Goal: Information Seeking & Learning: Check status

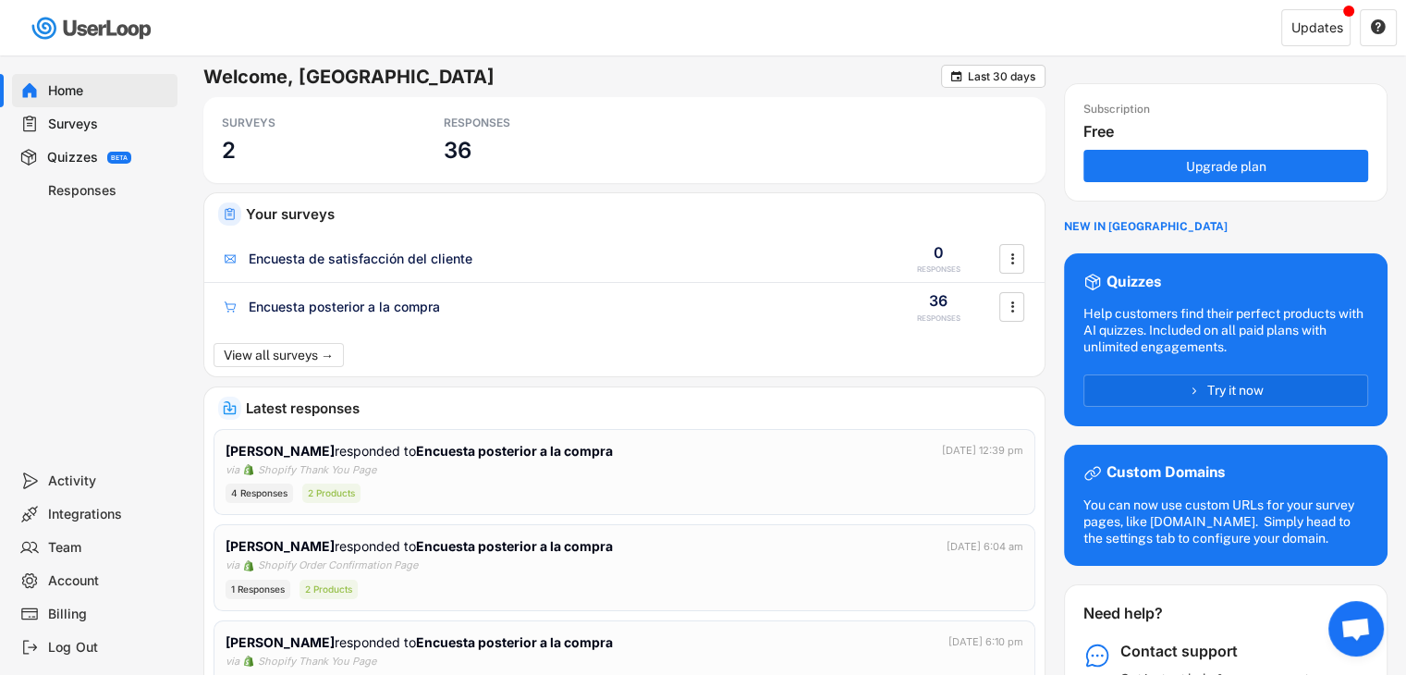
click at [78, 123] on div "Surveys" at bounding box center [109, 125] width 122 height 18
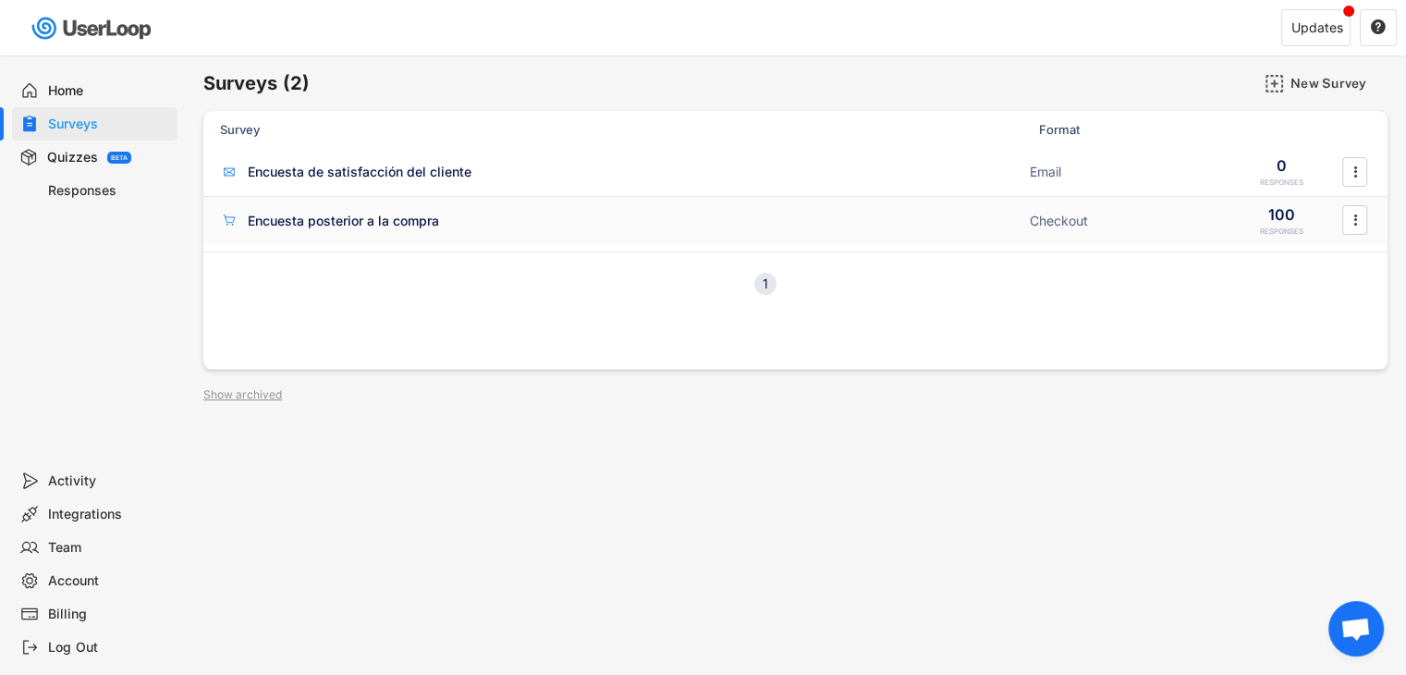
click at [624, 241] on div "Encuesta posterior a la compra Checkout 100 RESPONSES " at bounding box center [795, 221] width 1184 height 48
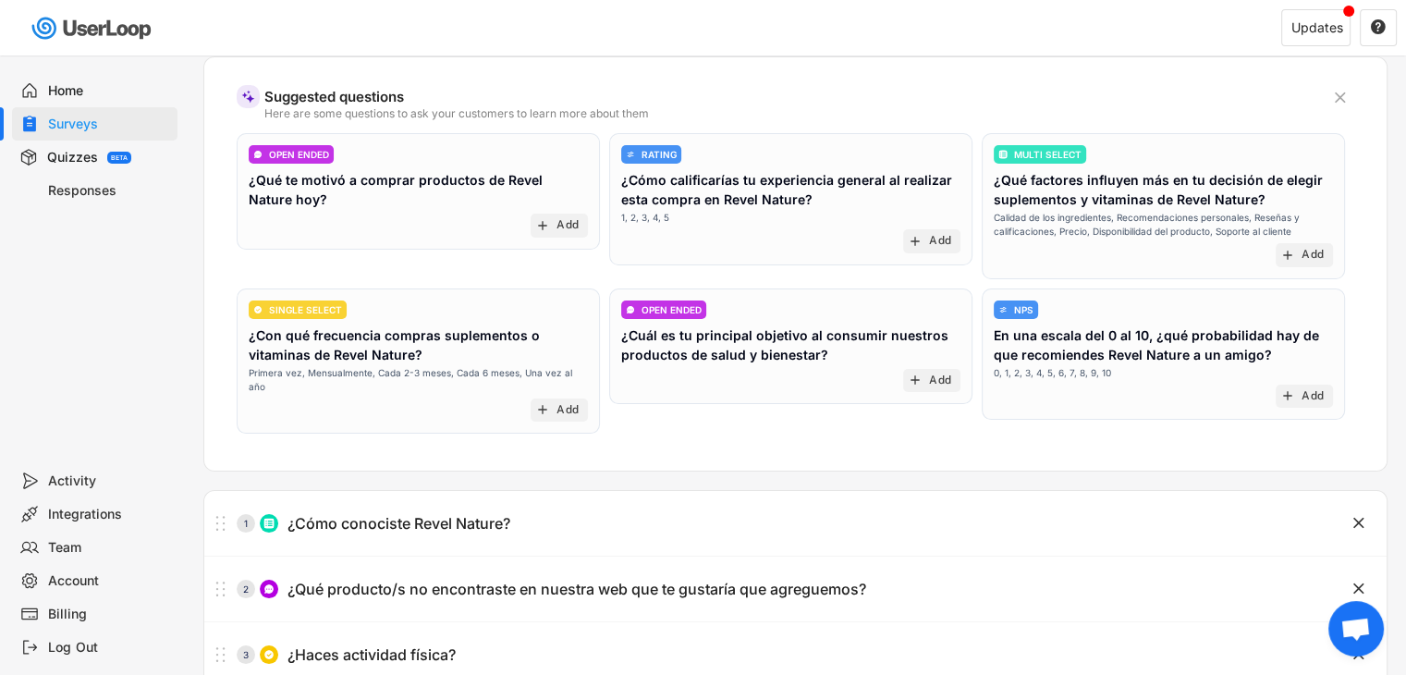
scroll to position [327, 0]
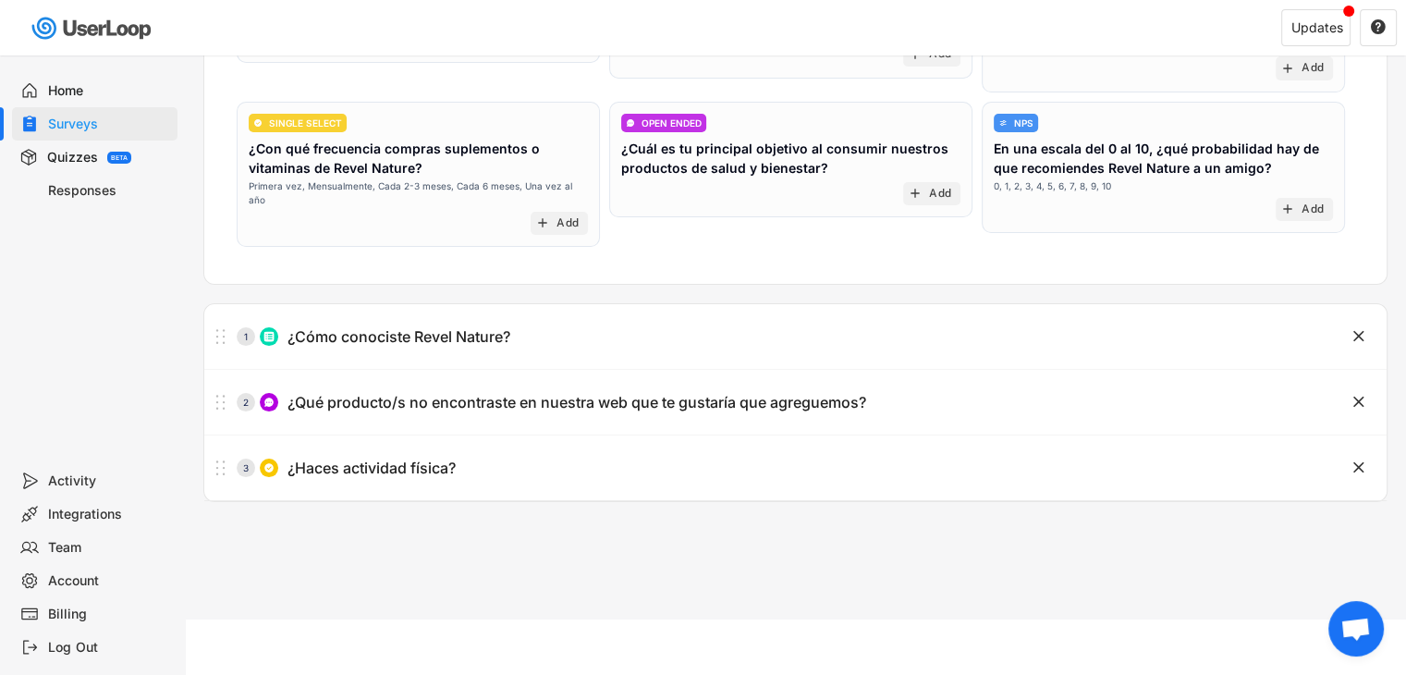
click at [75, 193] on div "Responses" at bounding box center [109, 191] width 122 height 18
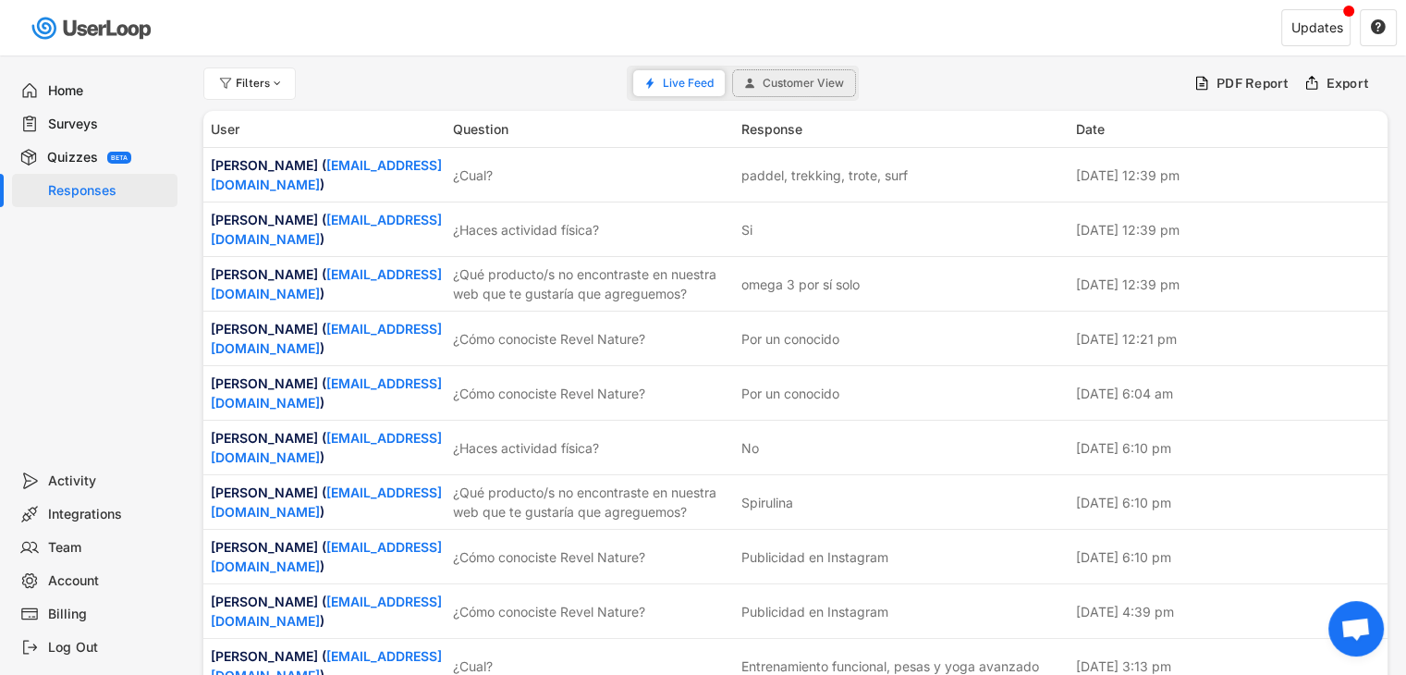
click at [839, 79] on span "Customer View" at bounding box center [802, 83] width 81 height 11
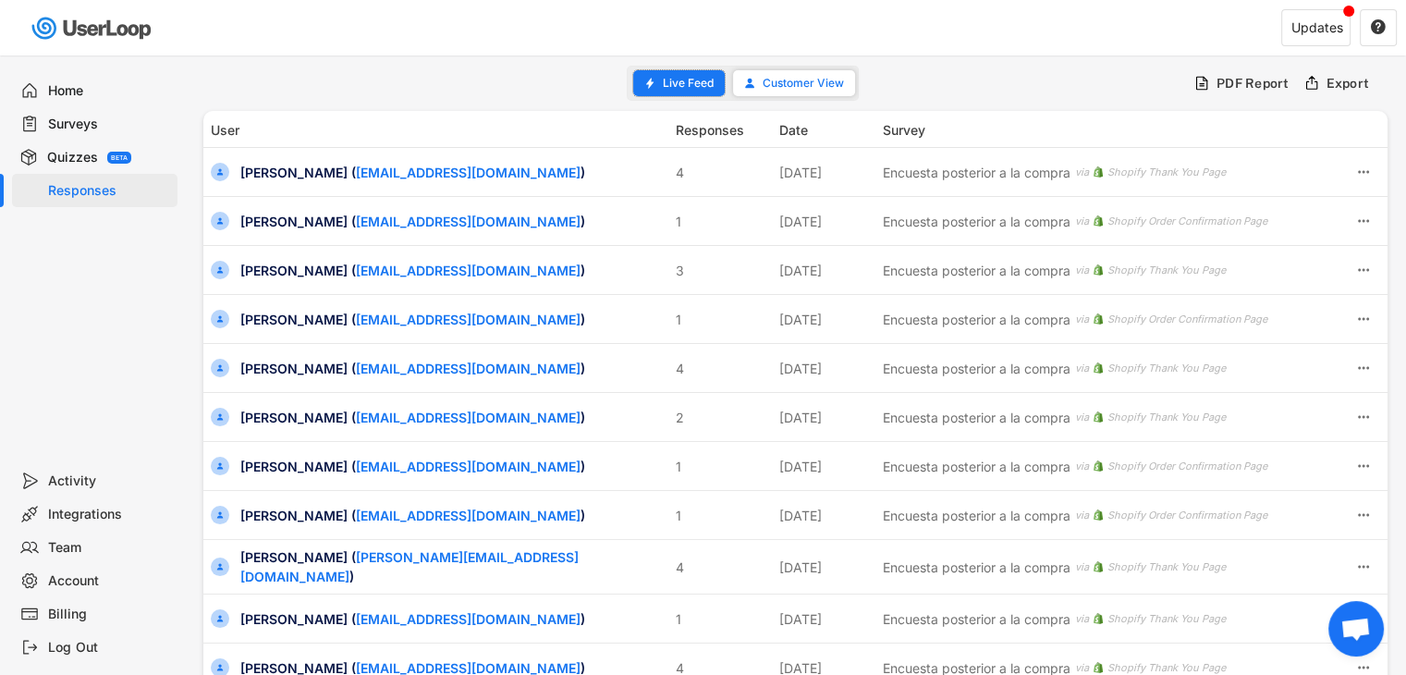
click at [669, 86] on span "Live Feed" at bounding box center [688, 83] width 51 height 11
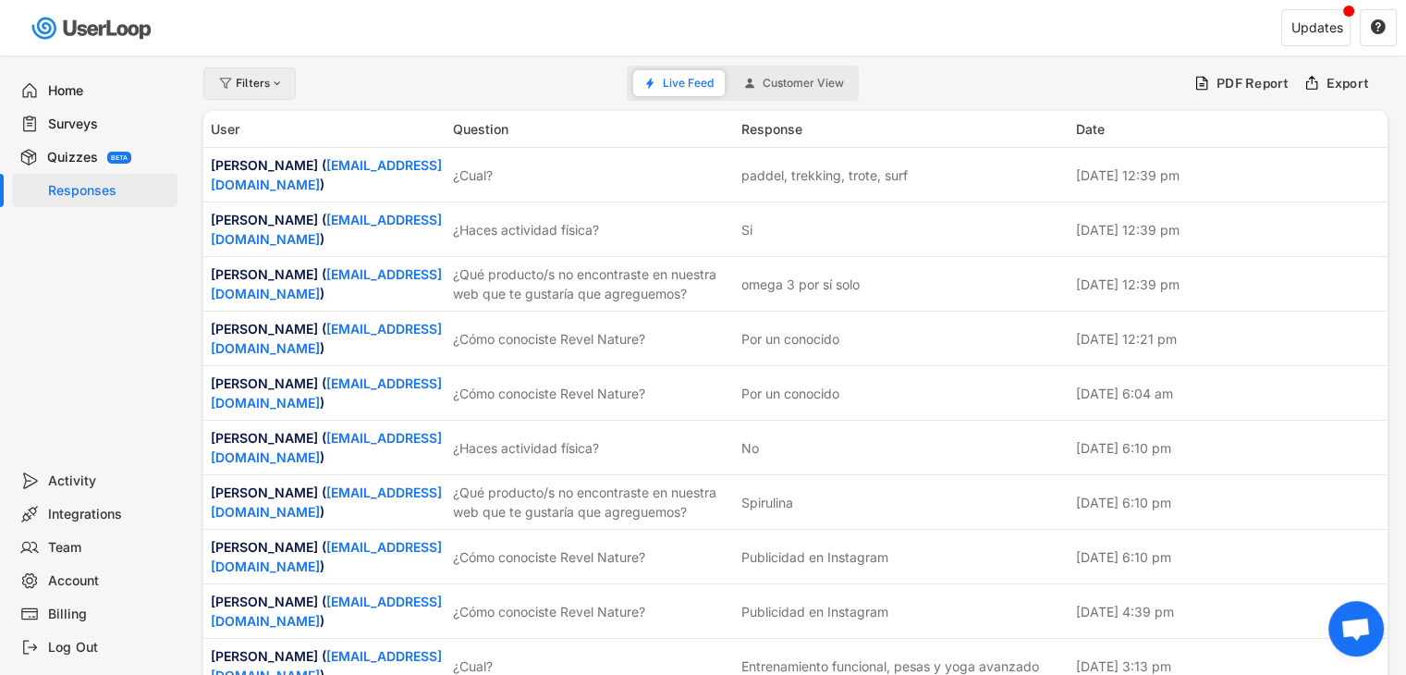
click at [263, 87] on div "Filters" at bounding box center [260, 83] width 48 height 11
select select
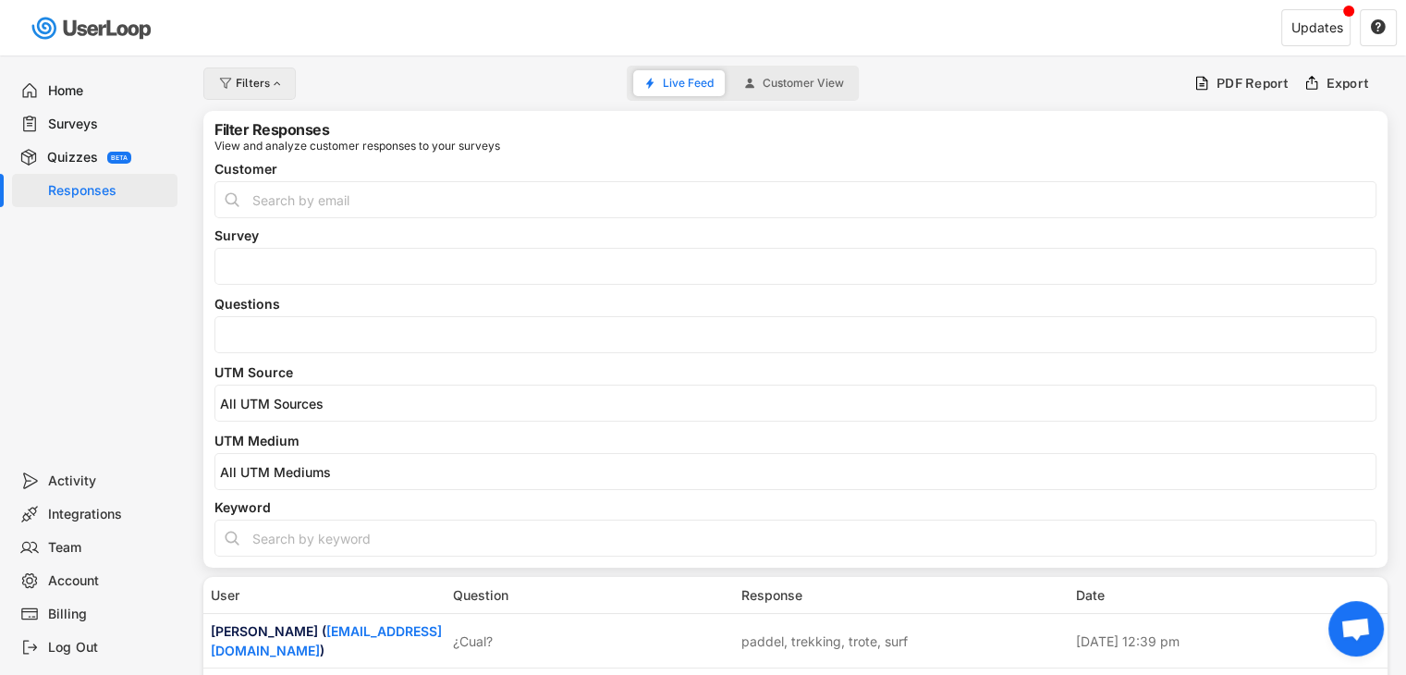
click at [263, 87] on div "Filters" at bounding box center [260, 83] width 48 height 11
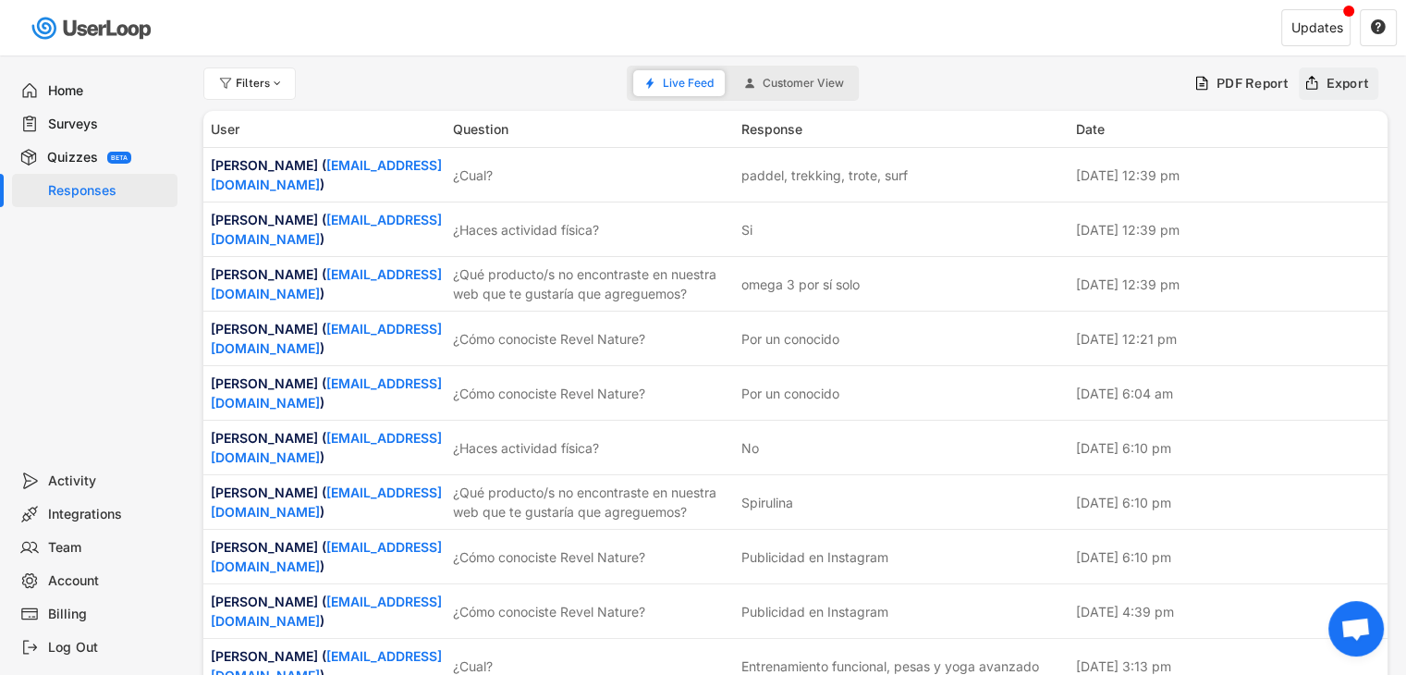
click at [1324, 80] on div "Export" at bounding box center [1338, 83] width 80 height 32
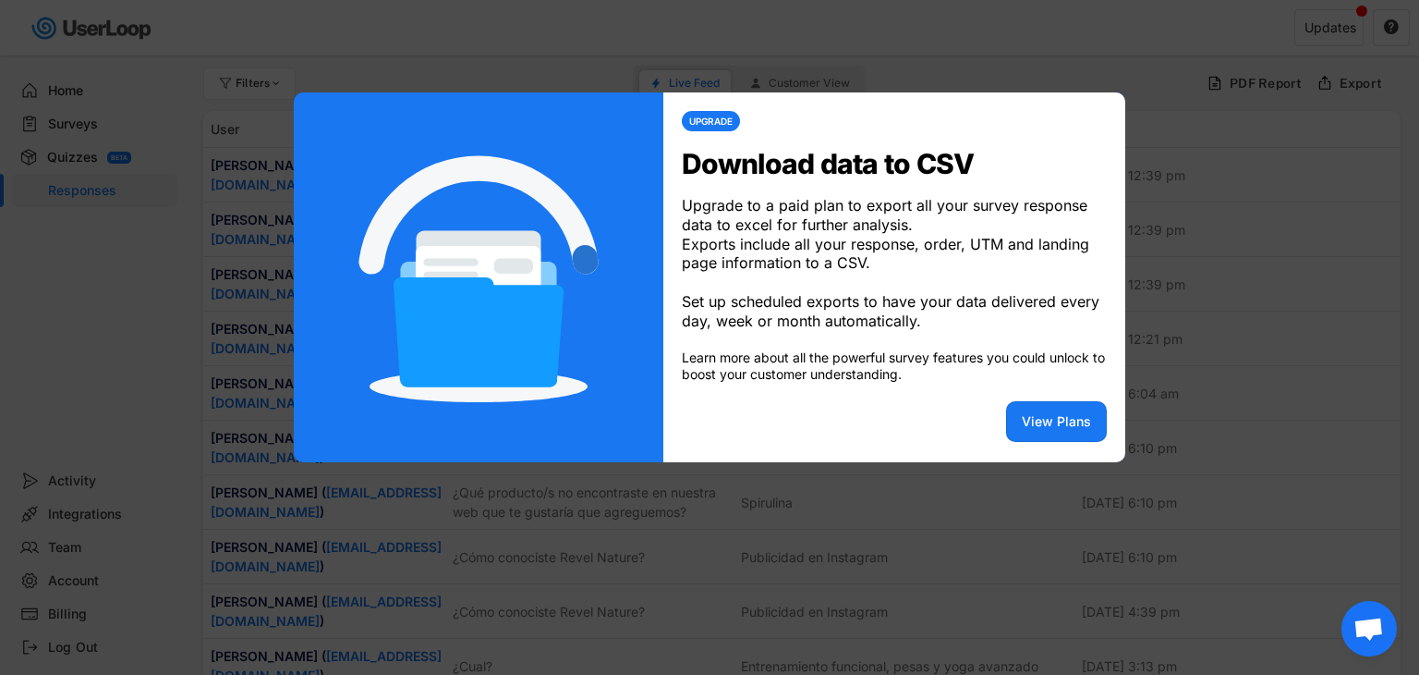
click at [1216, 165] on div at bounding box center [709, 337] width 1419 height 675
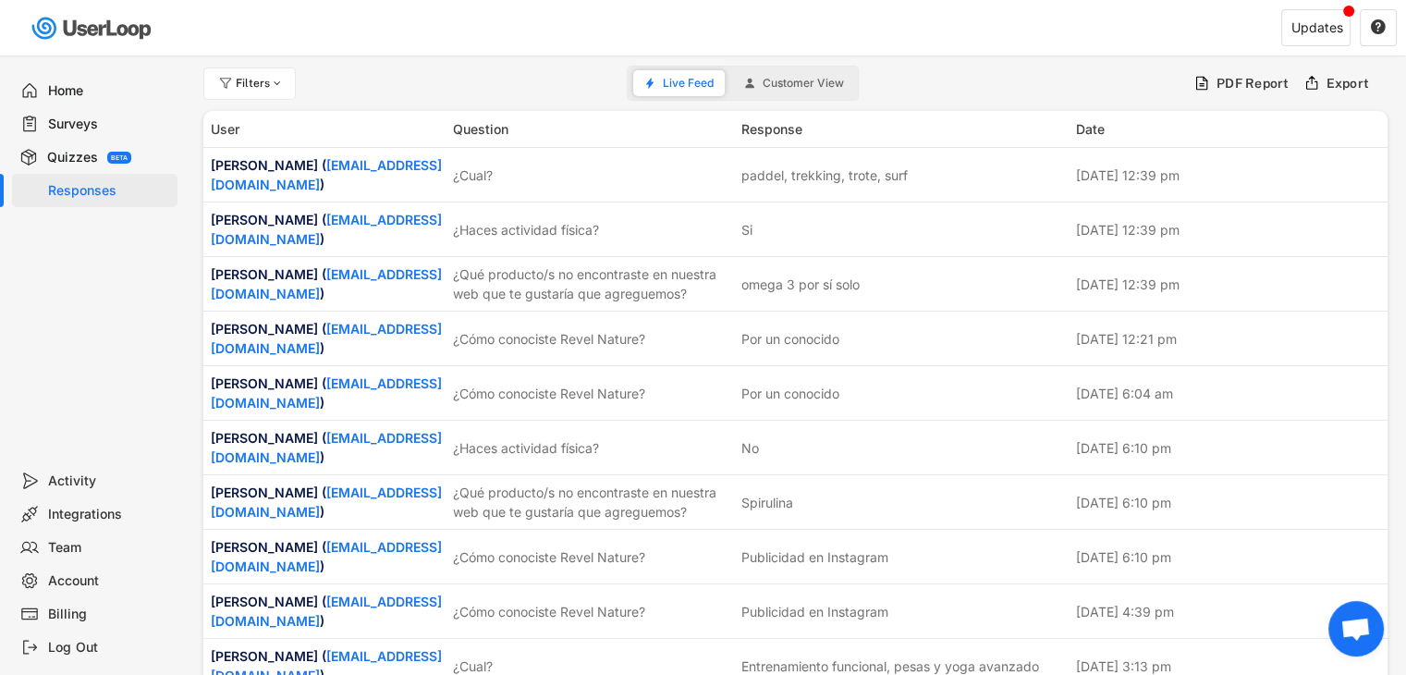
click at [809, 83] on span "Customer View" at bounding box center [802, 83] width 81 height 11
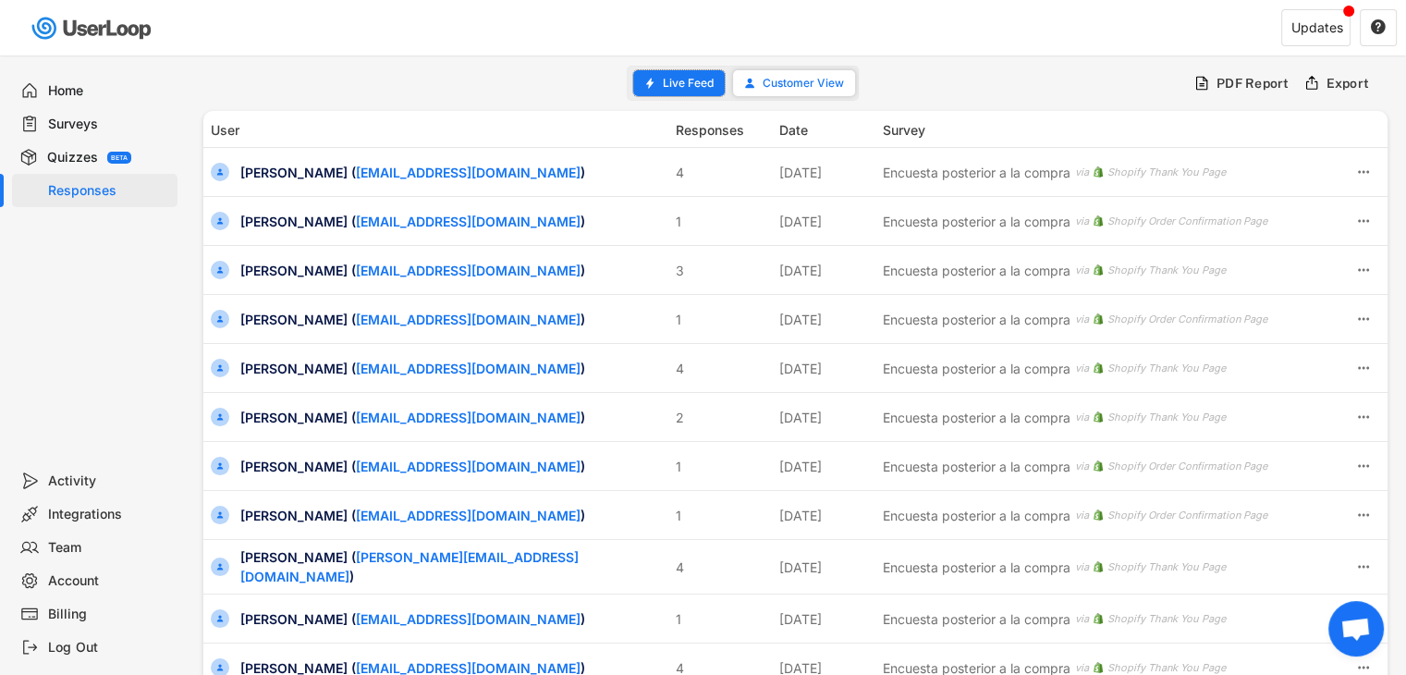
click at [663, 78] on span "Live Feed" at bounding box center [688, 83] width 51 height 11
